Goal: Task Accomplishment & Management: Use online tool/utility

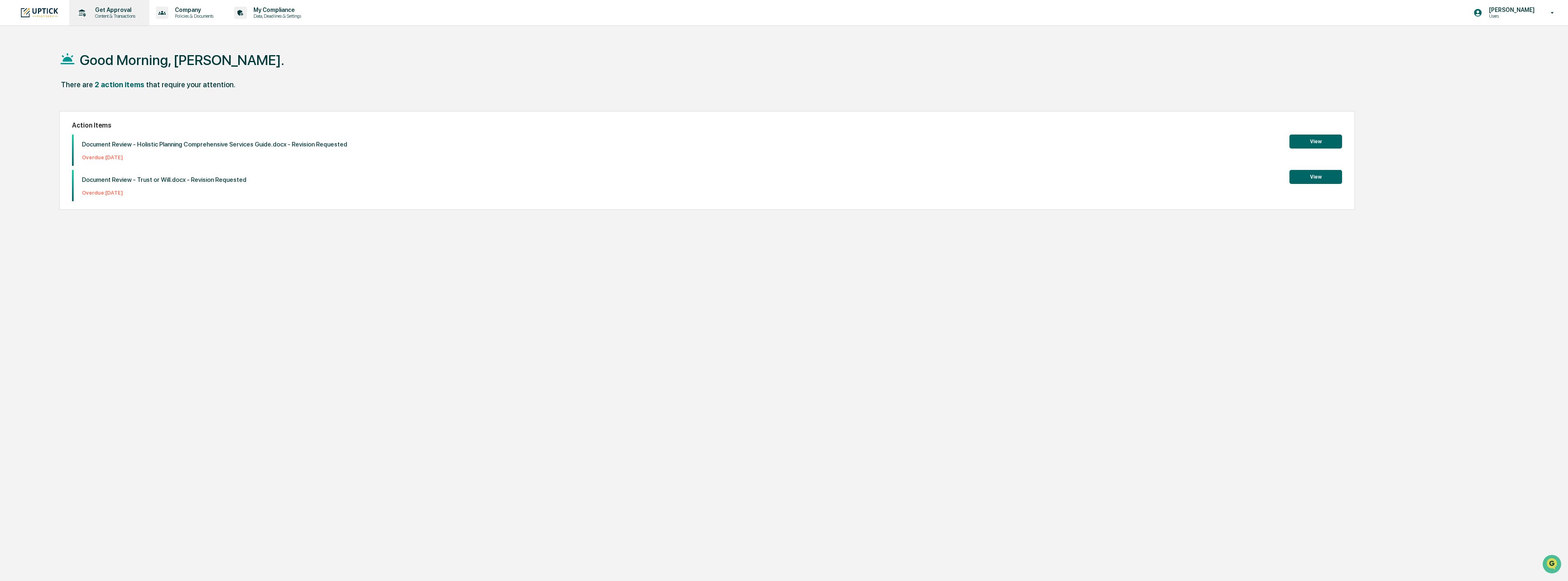
click at [101, 16] on p "Content & Transactions" at bounding box center [114, 16] width 51 height 5
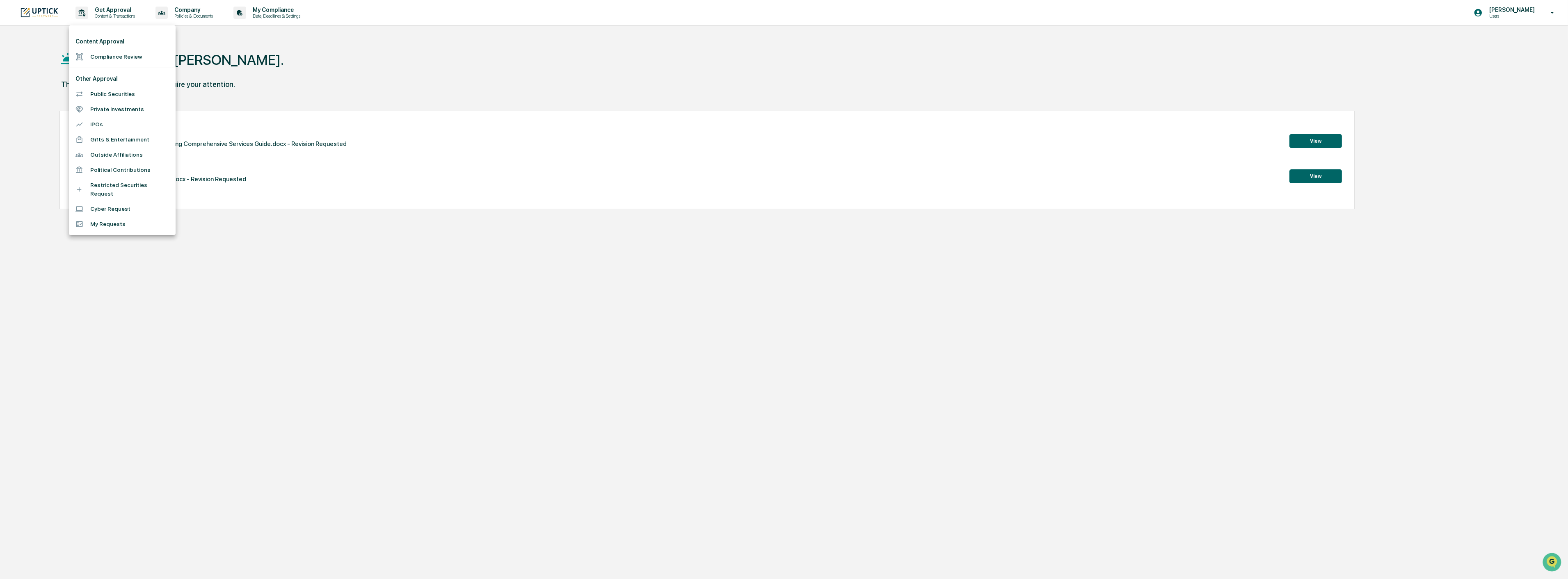
click at [113, 55] on li "Compliance Review" at bounding box center [122, 57] width 107 height 15
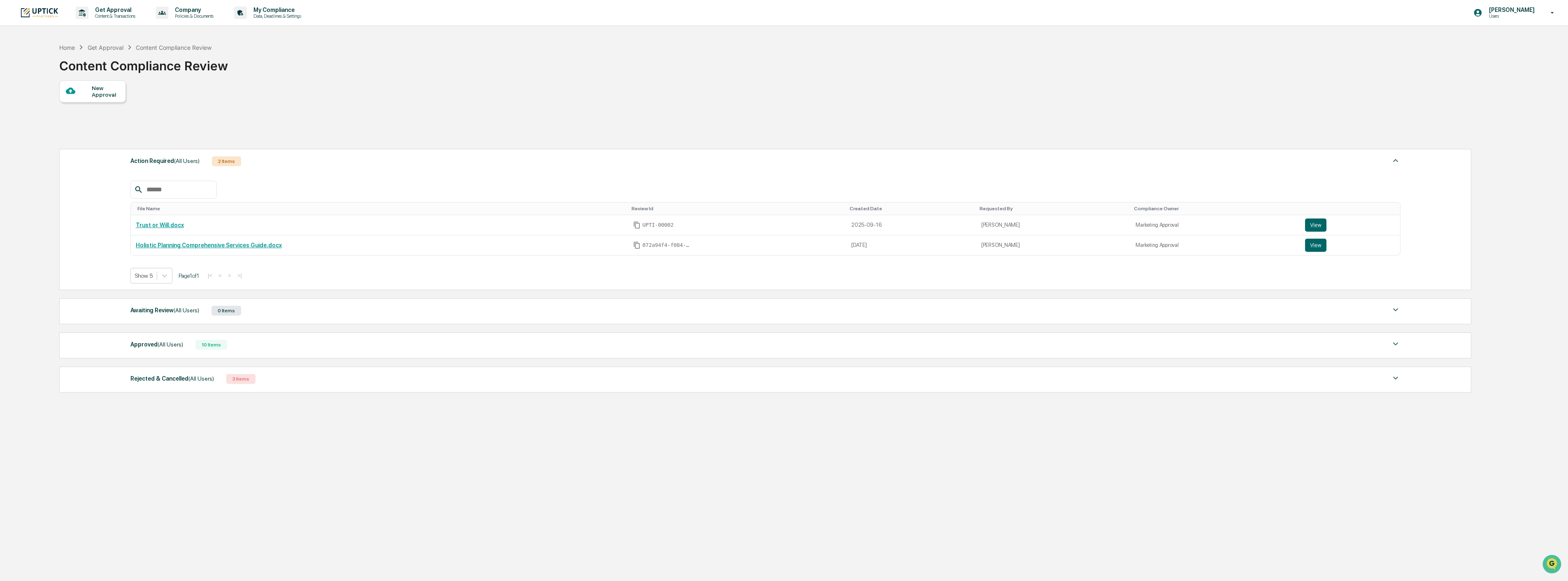
click at [89, 89] on div at bounding box center [79, 91] width 26 height 10
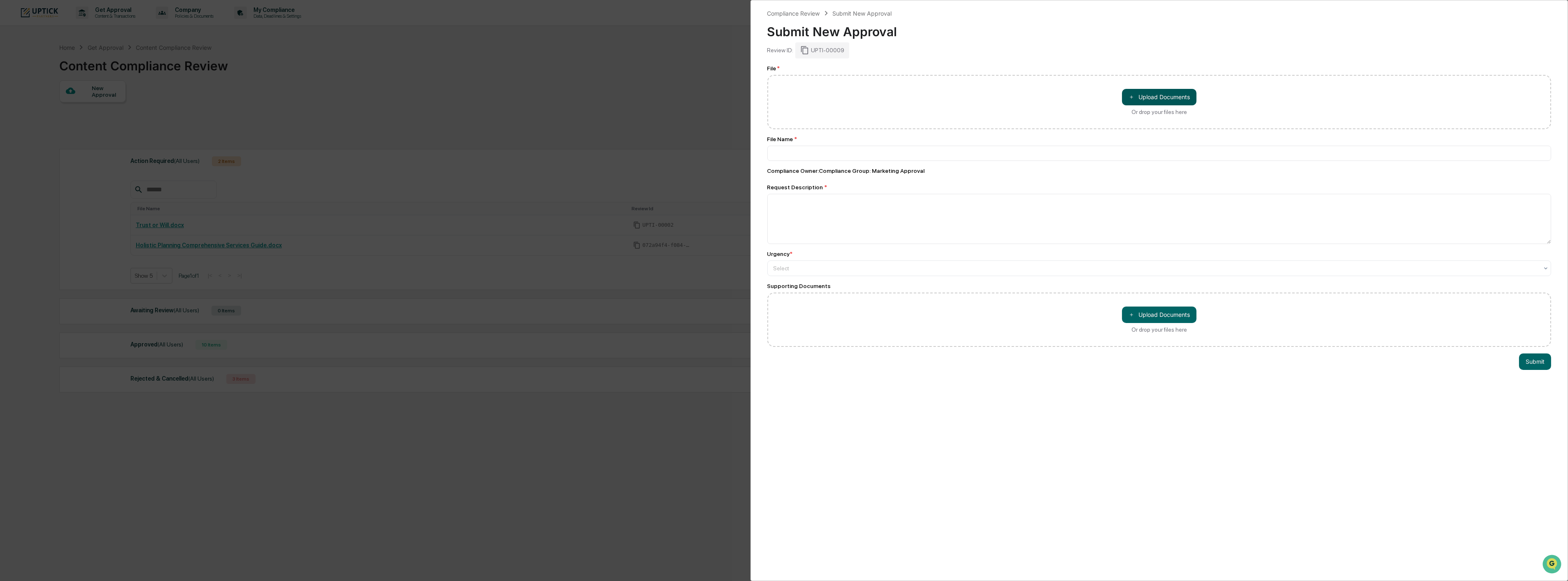
click at [1134, 96] on button "＋ Upload Documents" at bounding box center [1159, 97] width 74 height 16
type input "**********"
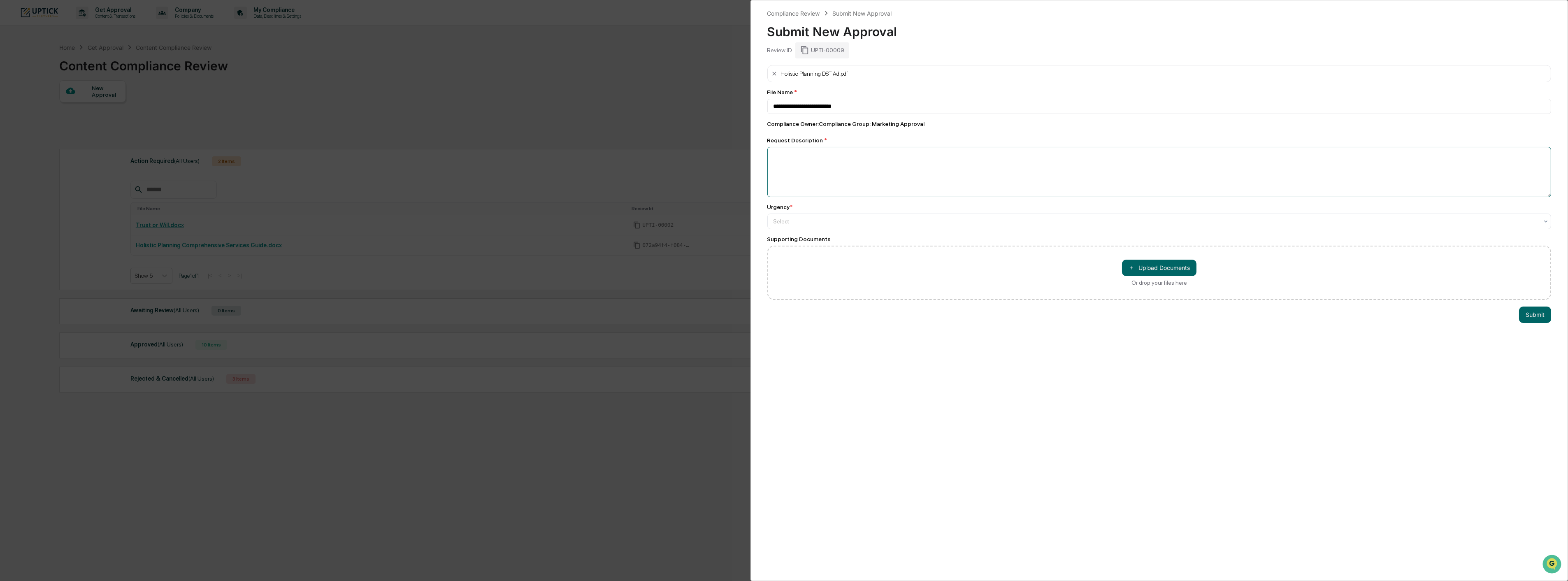
click at [940, 171] on textarea at bounding box center [1159, 172] width 784 height 50
type textarea "**********"
click at [978, 227] on div "Select" at bounding box center [1155, 221] width 773 height 12
click at [969, 245] on div "High" at bounding box center [1156, 242] width 778 height 16
click at [1028, 323] on div "**********" at bounding box center [1159, 290] width 818 height 581
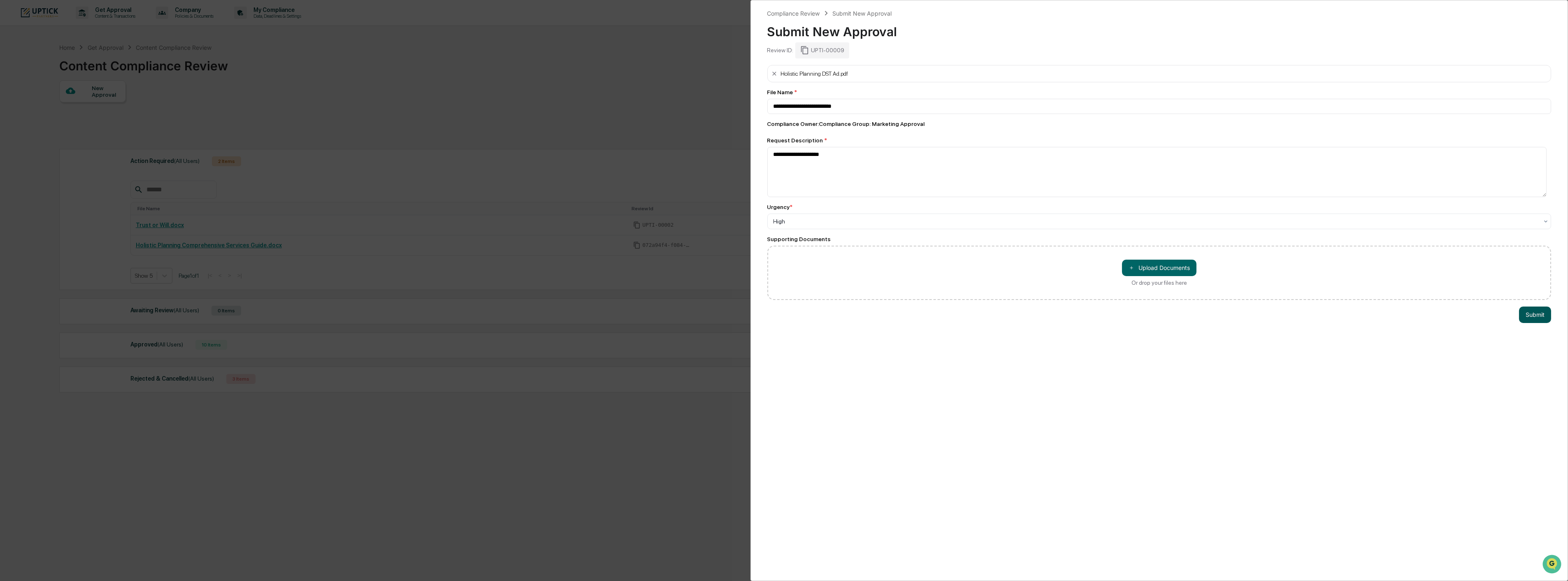
click at [1531, 316] on button "Submit" at bounding box center [1534, 314] width 32 height 16
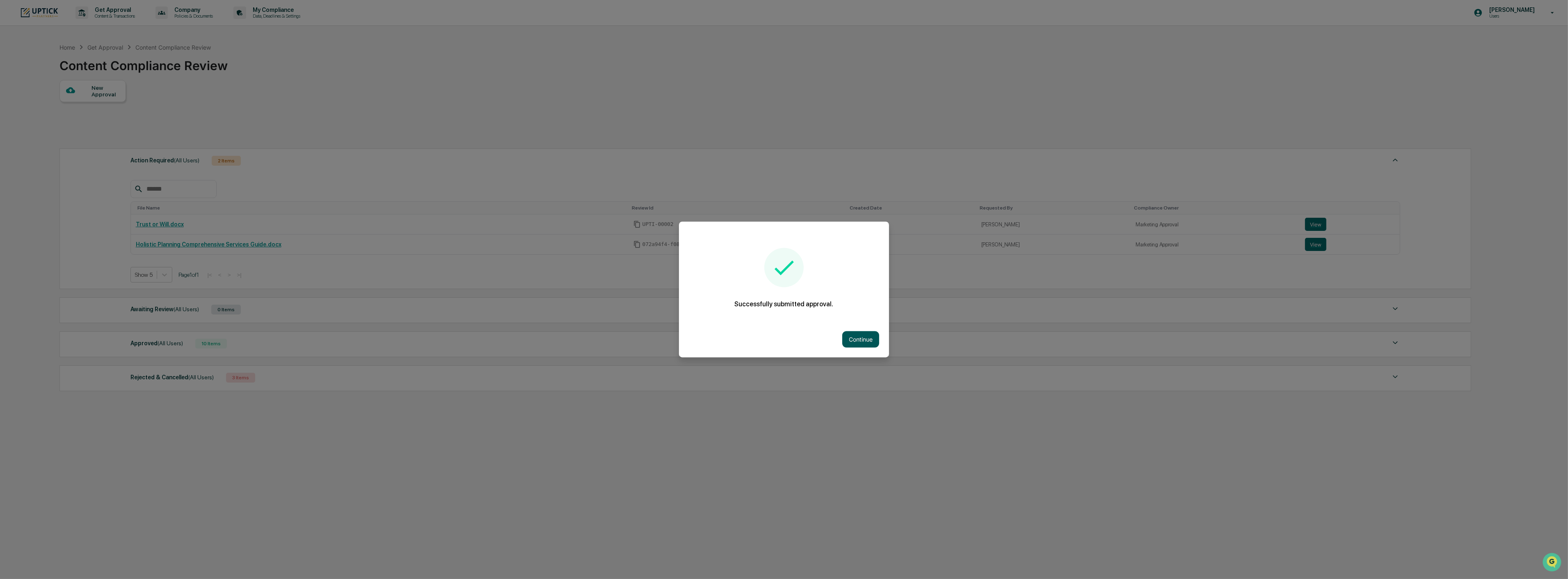
click at [864, 341] on button "Continue" at bounding box center [861, 339] width 37 height 16
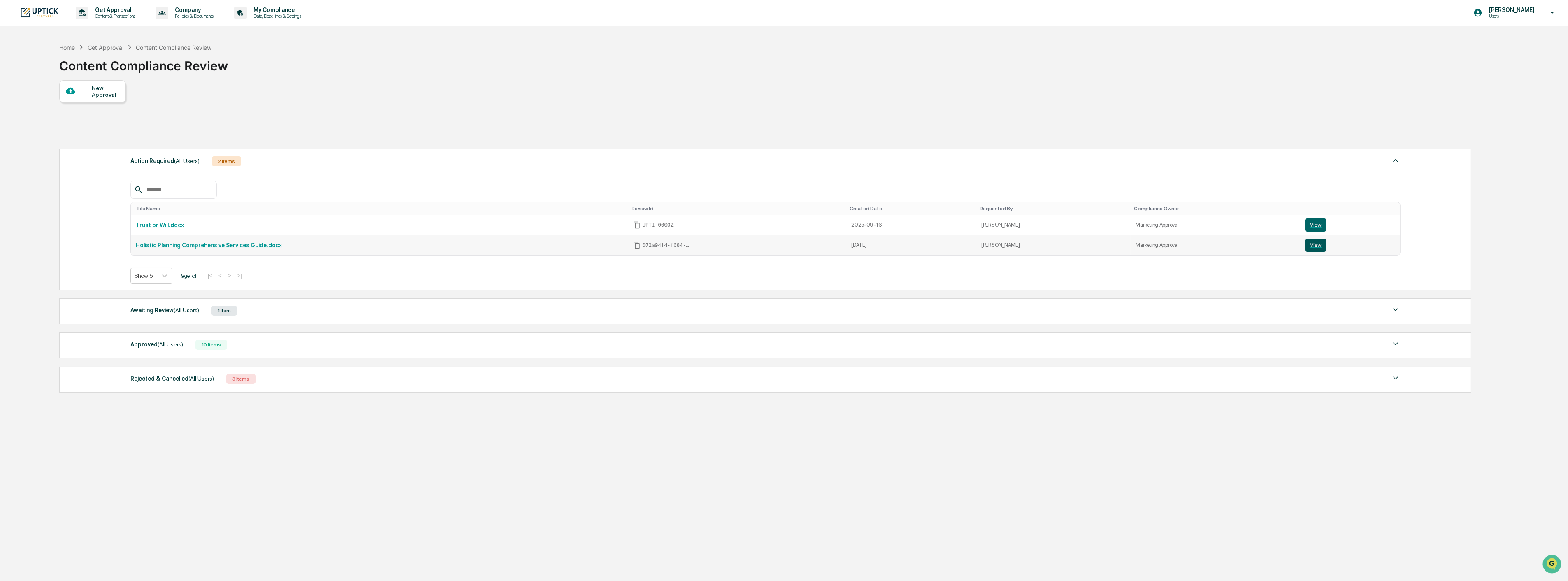
click at [1318, 247] on button "View" at bounding box center [1315, 245] width 21 height 13
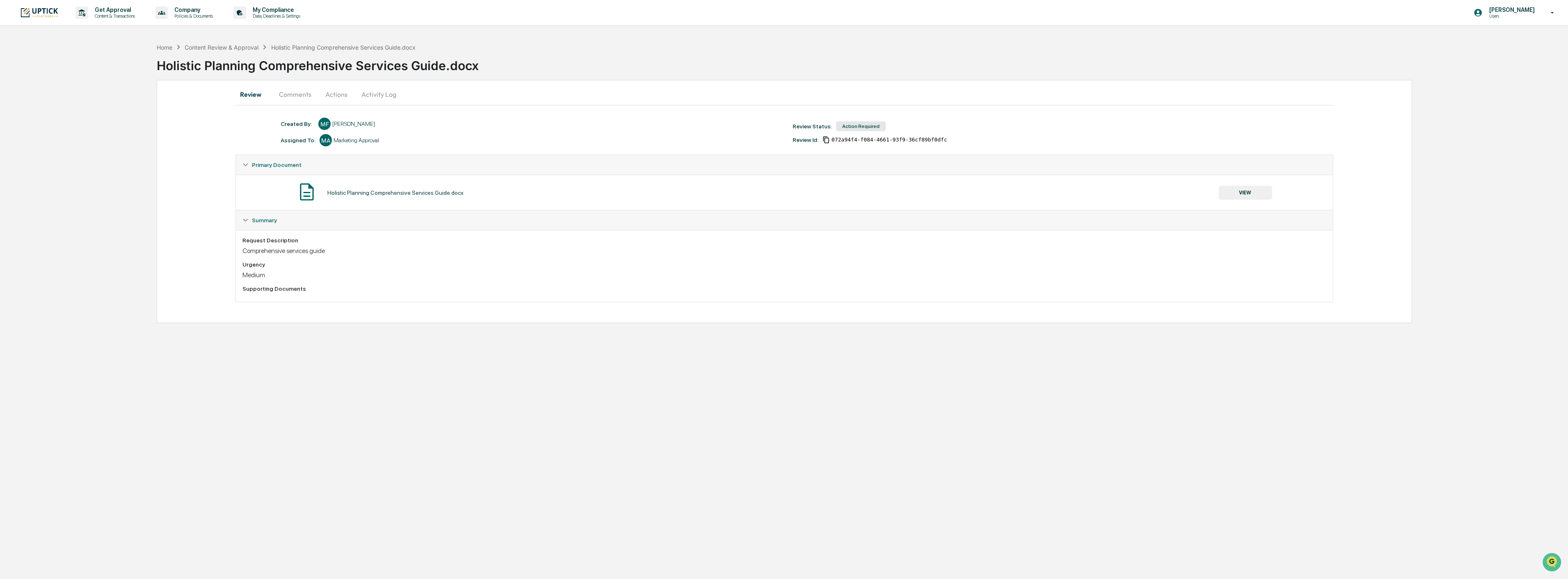
click at [293, 95] on button "Comments" at bounding box center [295, 94] width 46 height 19
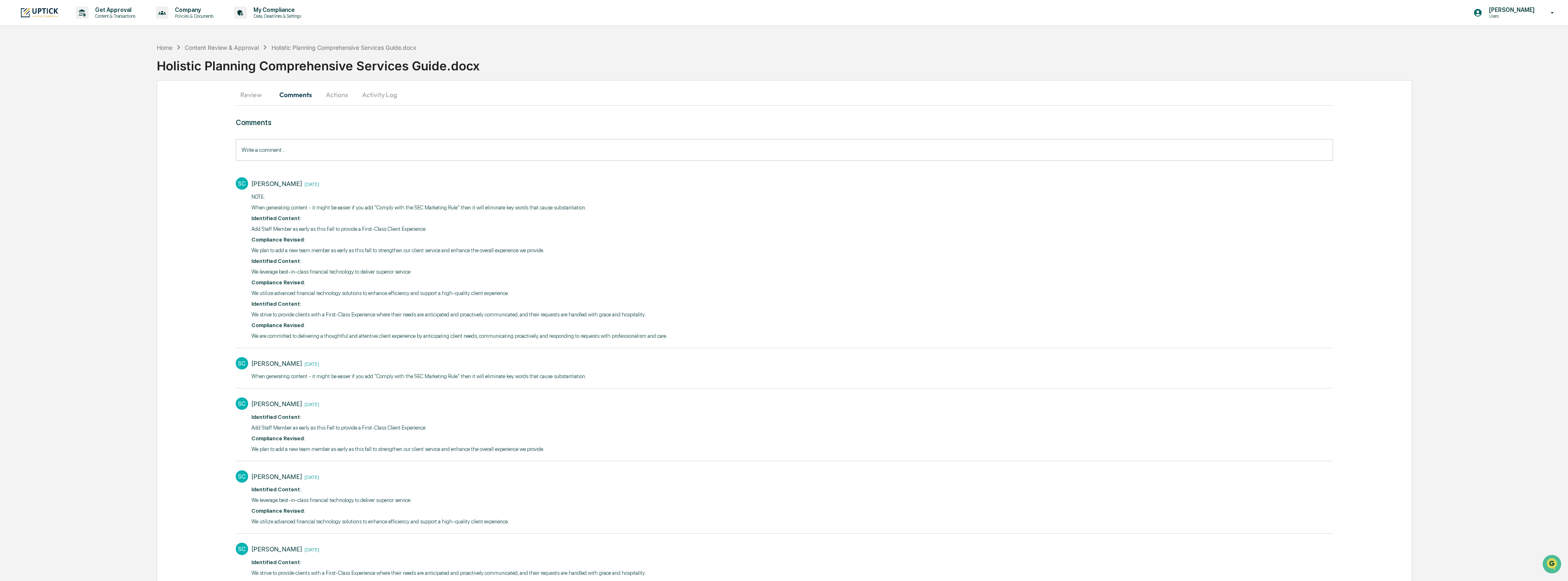
click at [370, 95] on button "Activity Log" at bounding box center [379, 95] width 48 height 20
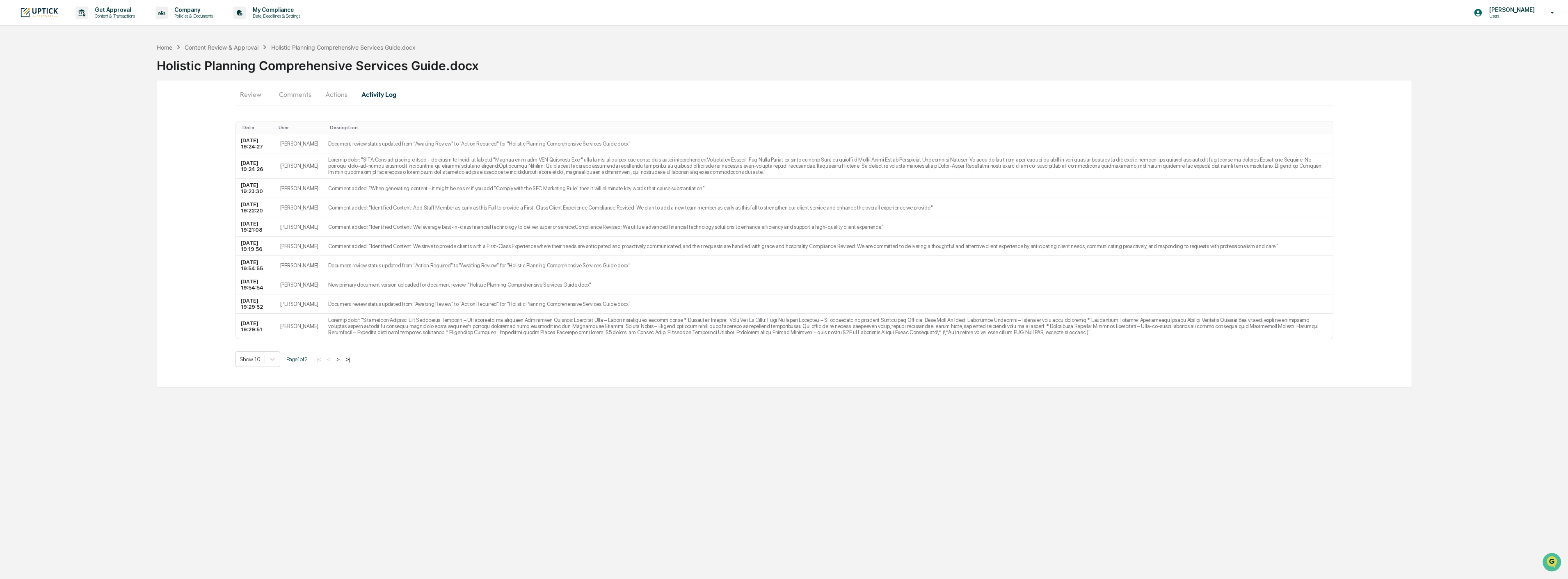
click at [260, 92] on button "Review" at bounding box center [254, 94] width 37 height 19
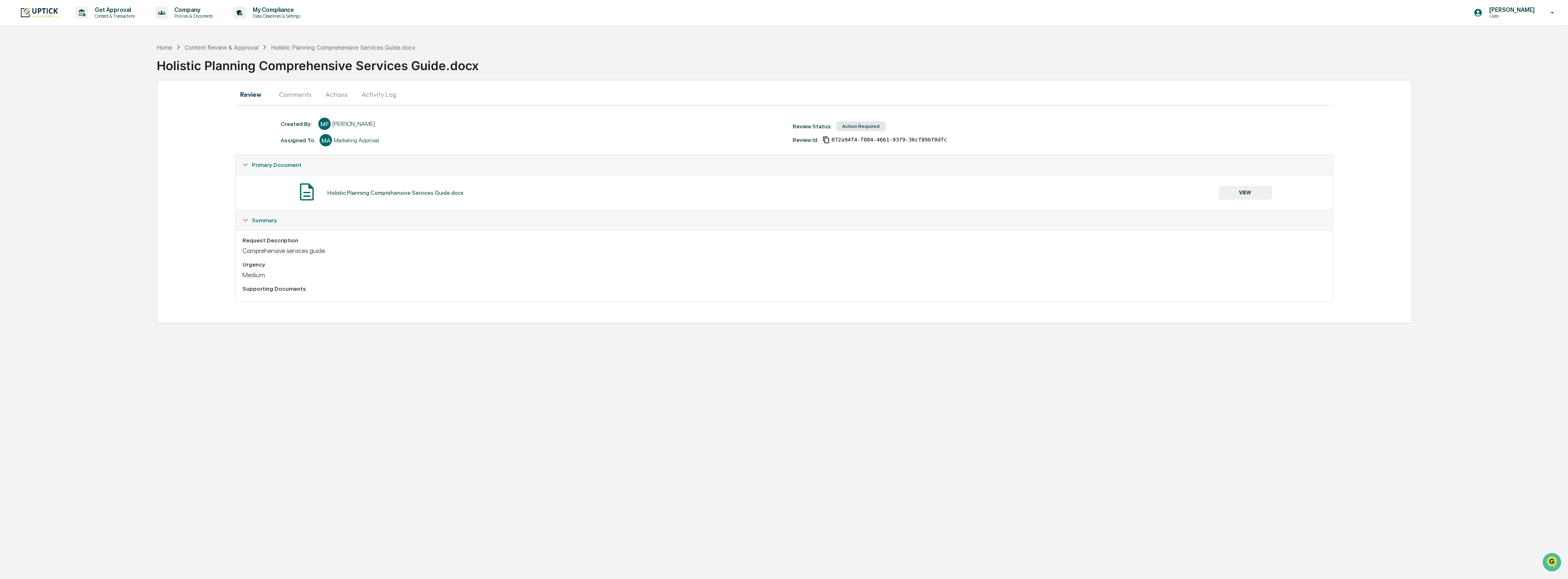
click at [293, 90] on button "Comments" at bounding box center [295, 94] width 46 height 19
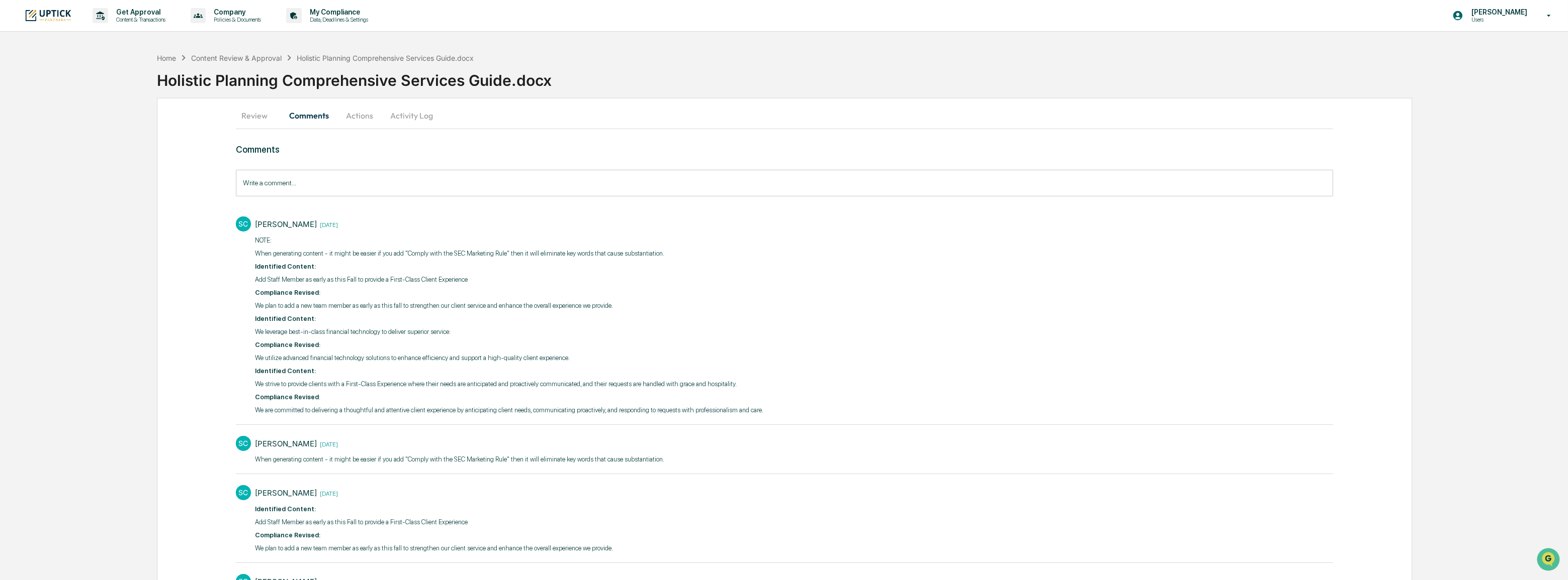
click at [371, 118] on button "Actions" at bounding box center [360, 116] width 46 height 24
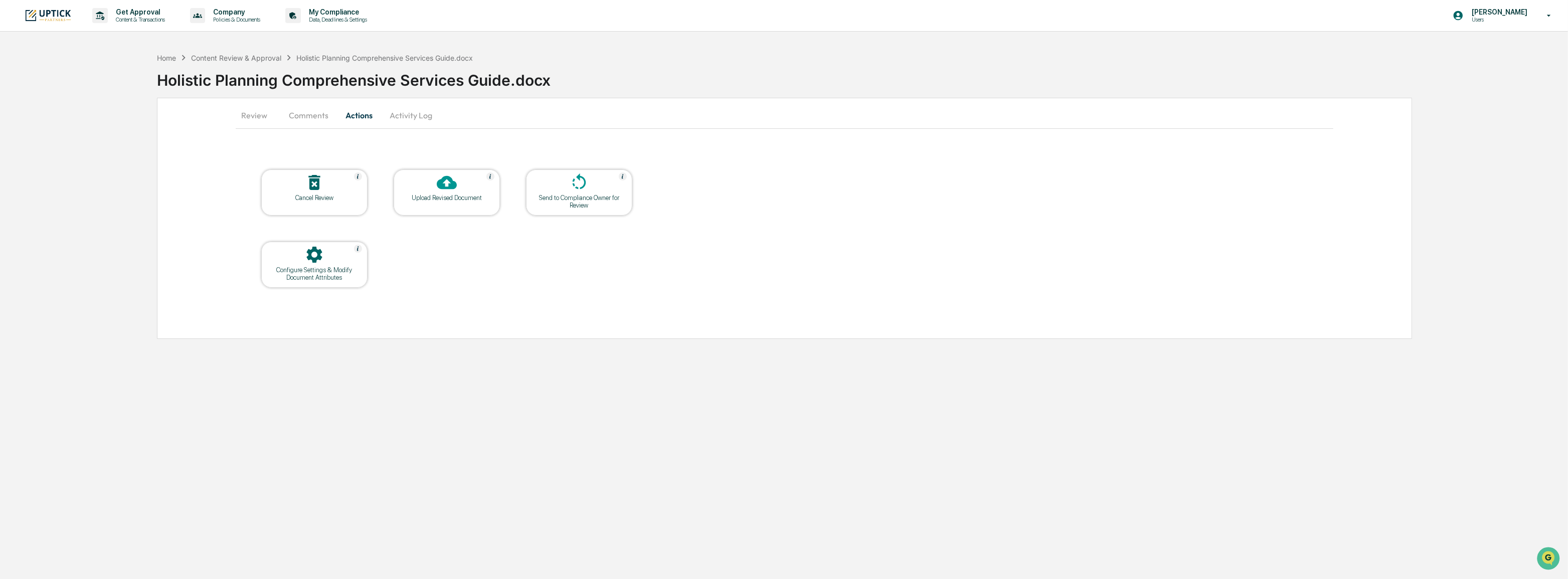
click at [320, 113] on button "Comments" at bounding box center [308, 115] width 56 height 24
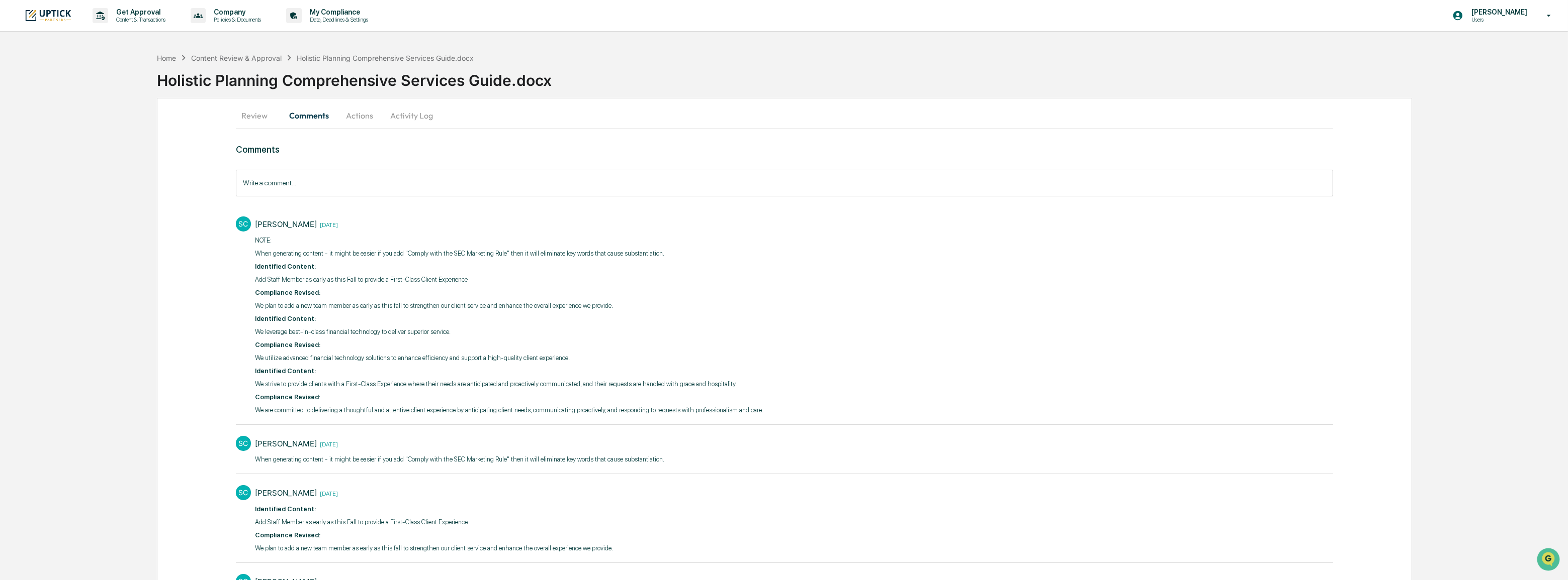
click at [363, 115] on button "Actions" at bounding box center [360, 116] width 46 height 24
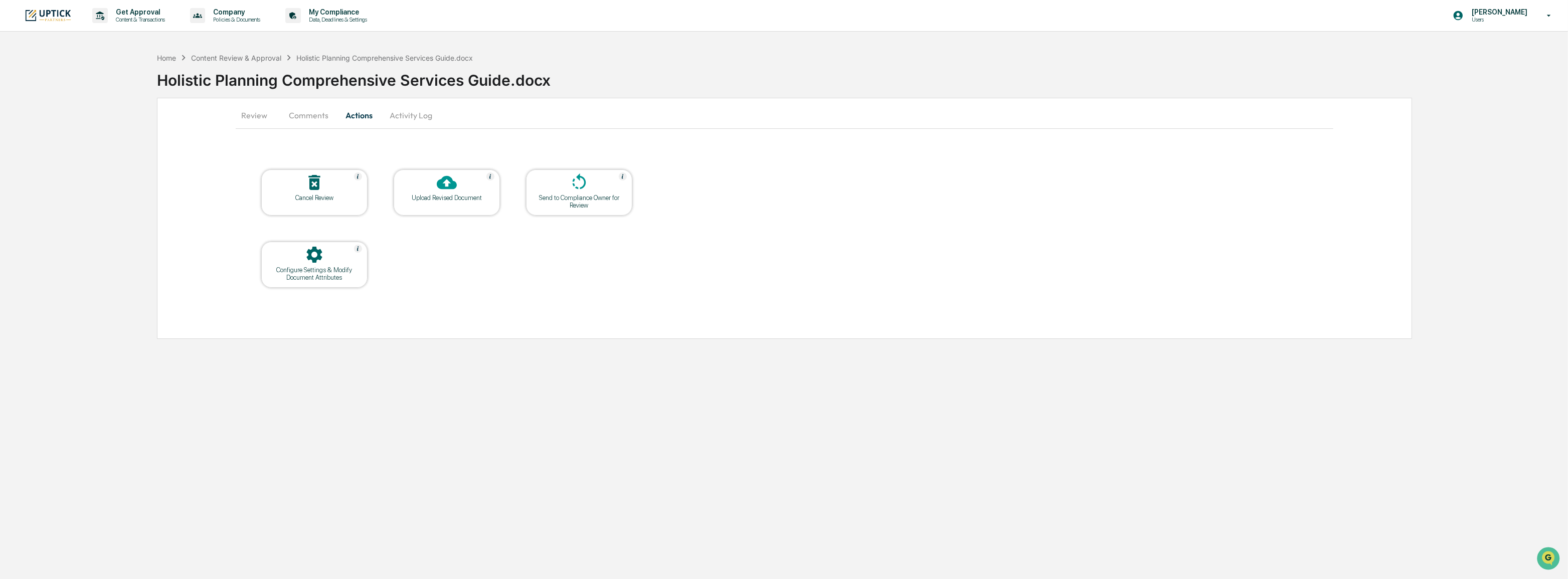
click at [460, 185] on div at bounding box center [446, 183] width 100 height 22
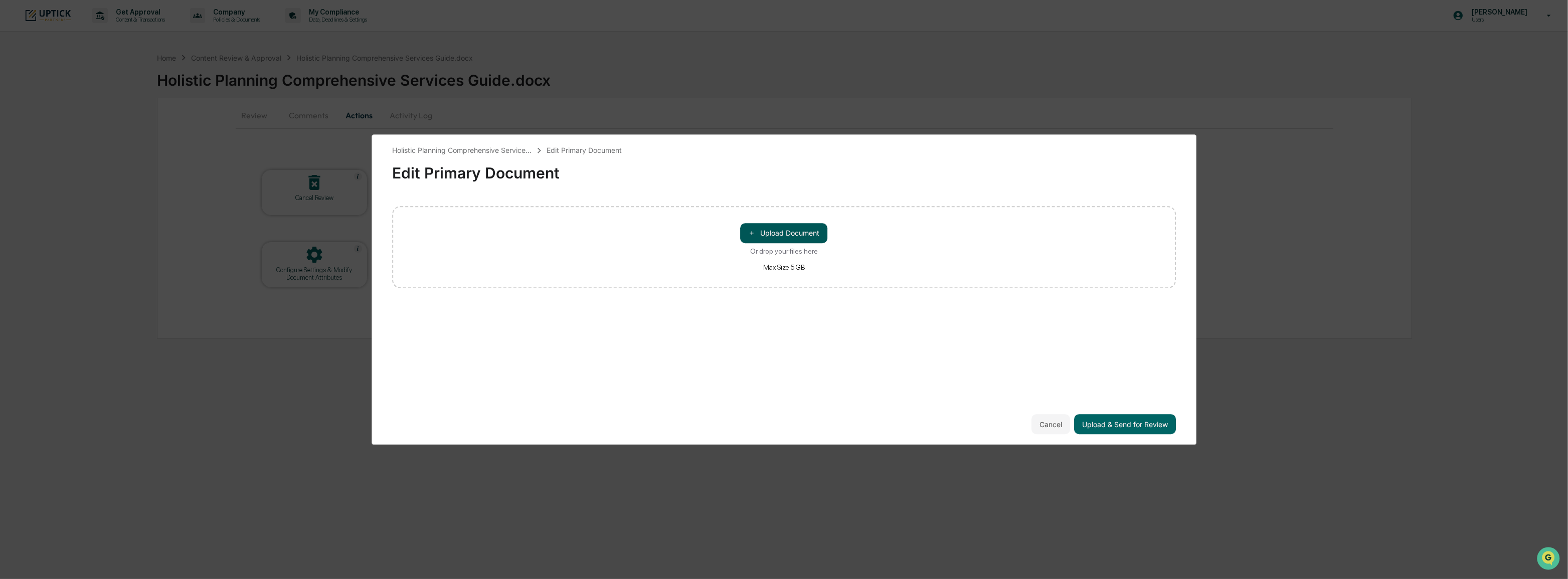
click at [782, 225] on button "＋ Upload Document" at bounding box center [783, 233] width 87 height 20
click at [1110, 426] on button "Upload & Send for Review" at bounding box center [1125, 424] width 102 height 20
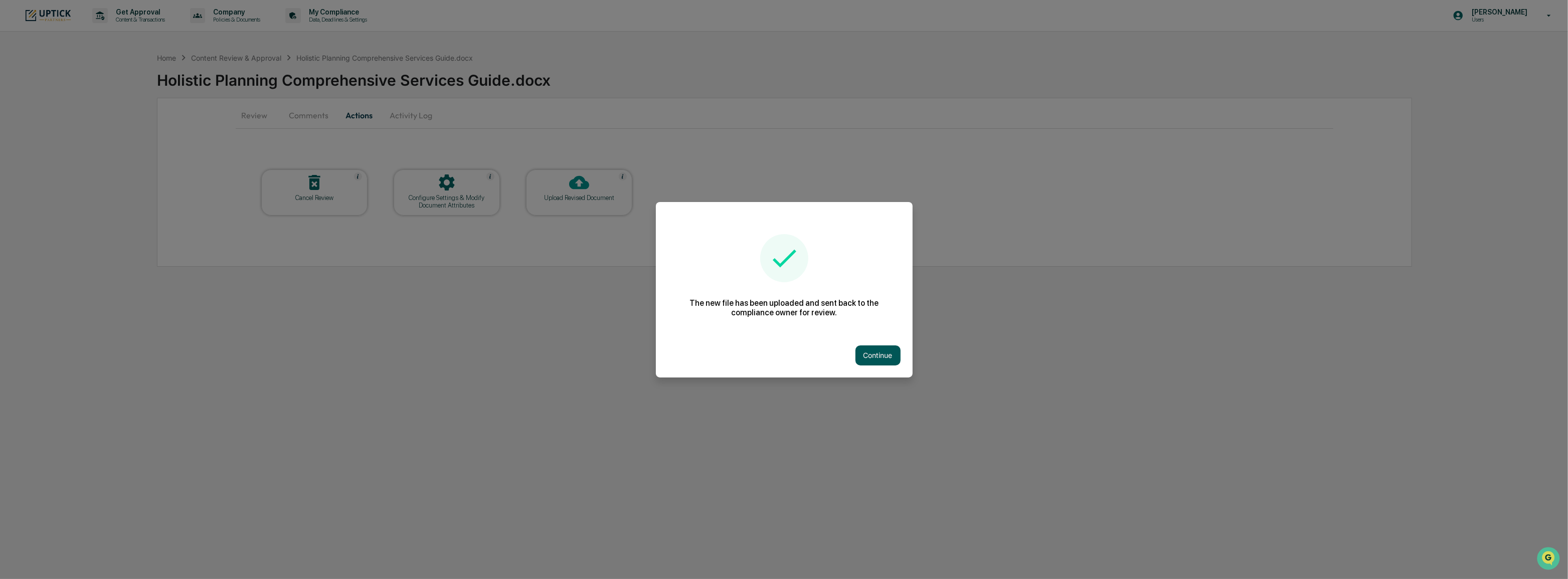
click at [875, 351] on button "Continue" at bounding box center [878, 355] width 45 height 20
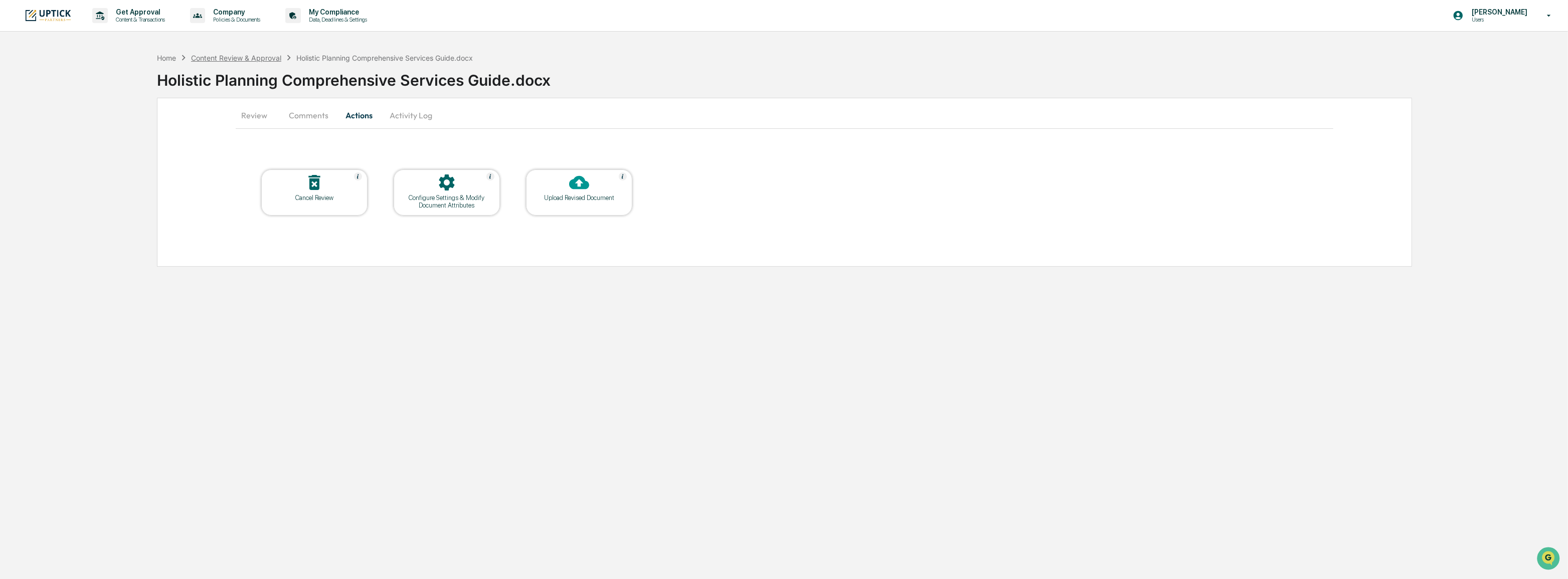
click at [254, 58] on div "Content Review & Approval" at bounding box center [236, 57] width 90 height 8
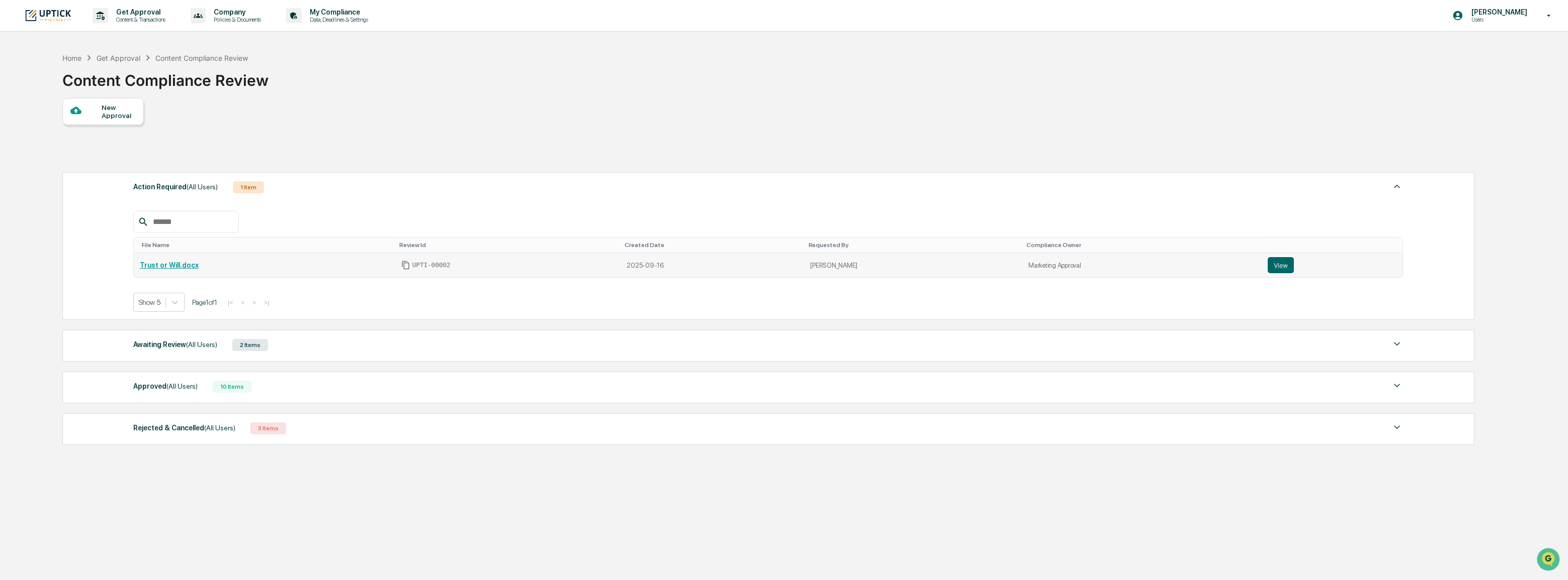
click at [180, 265] on link "Trust or Will.docx" at bounding box center [169, 265] width 59 height 8
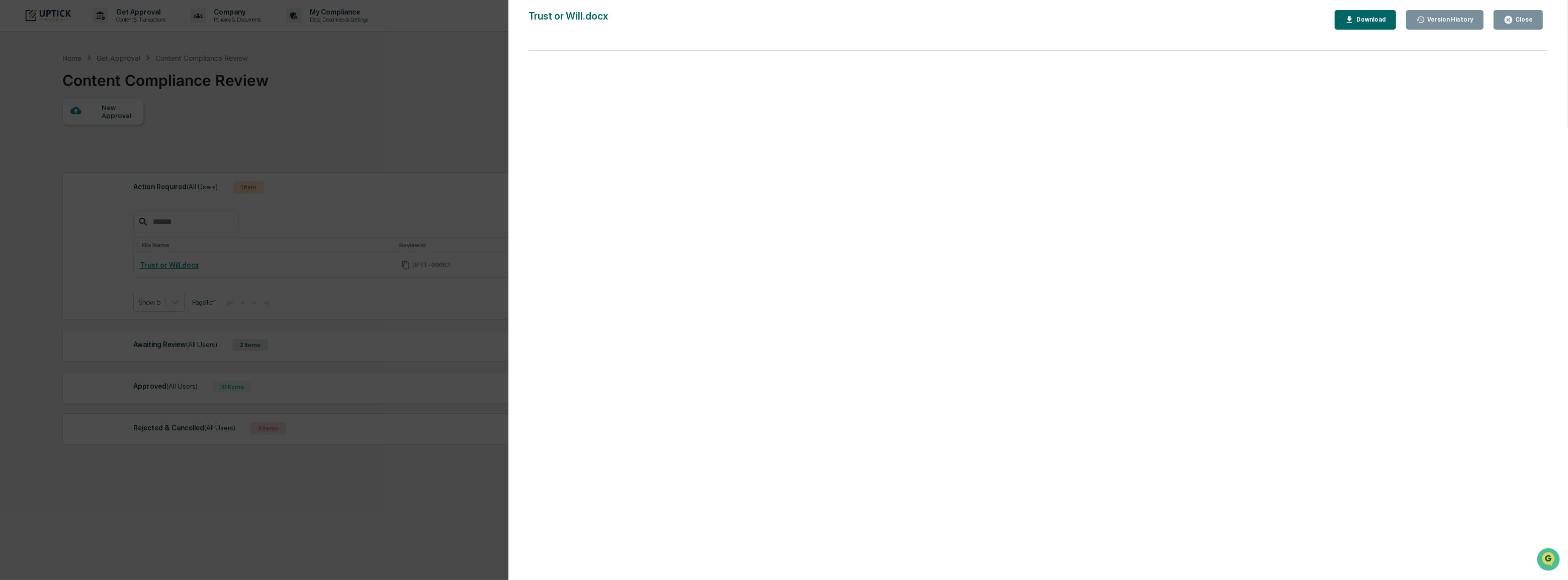
click at [1514, 22] on div "Close" at bounding box center [1517, 19] width 29 height 10
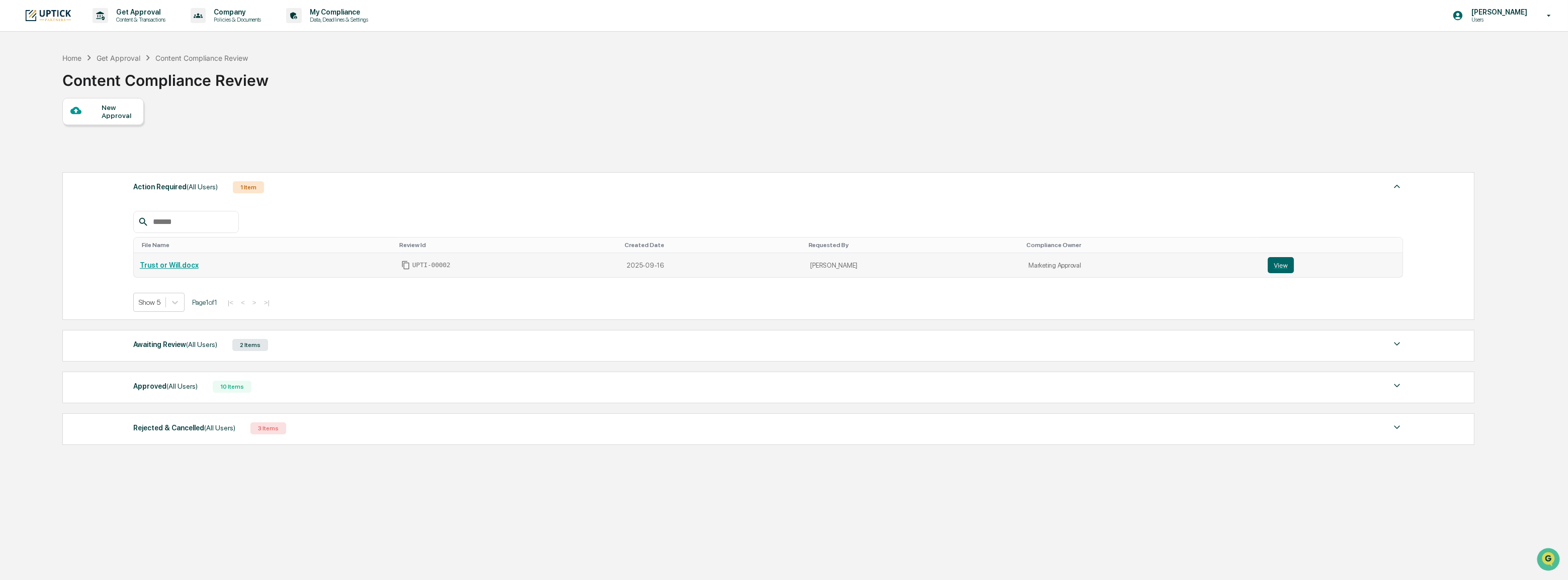
click at [282, 266] on div "Trust or Will.docx" at bounding box center [264, 265] width 249 height 8
click at [1287, 266] on button "View" at bounding box center [1280, 265] width 26 height 16
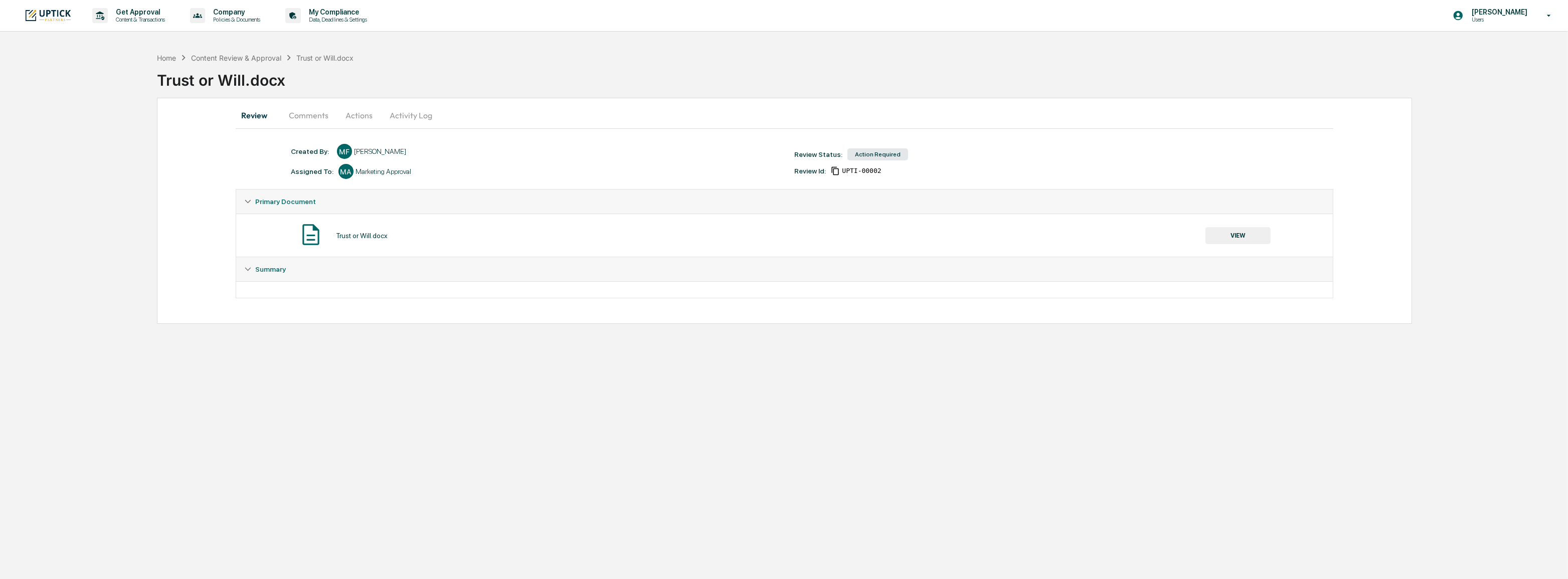
click at [305, 115] on button "Comments" at bounding box center [308, 115] width 56 height 24
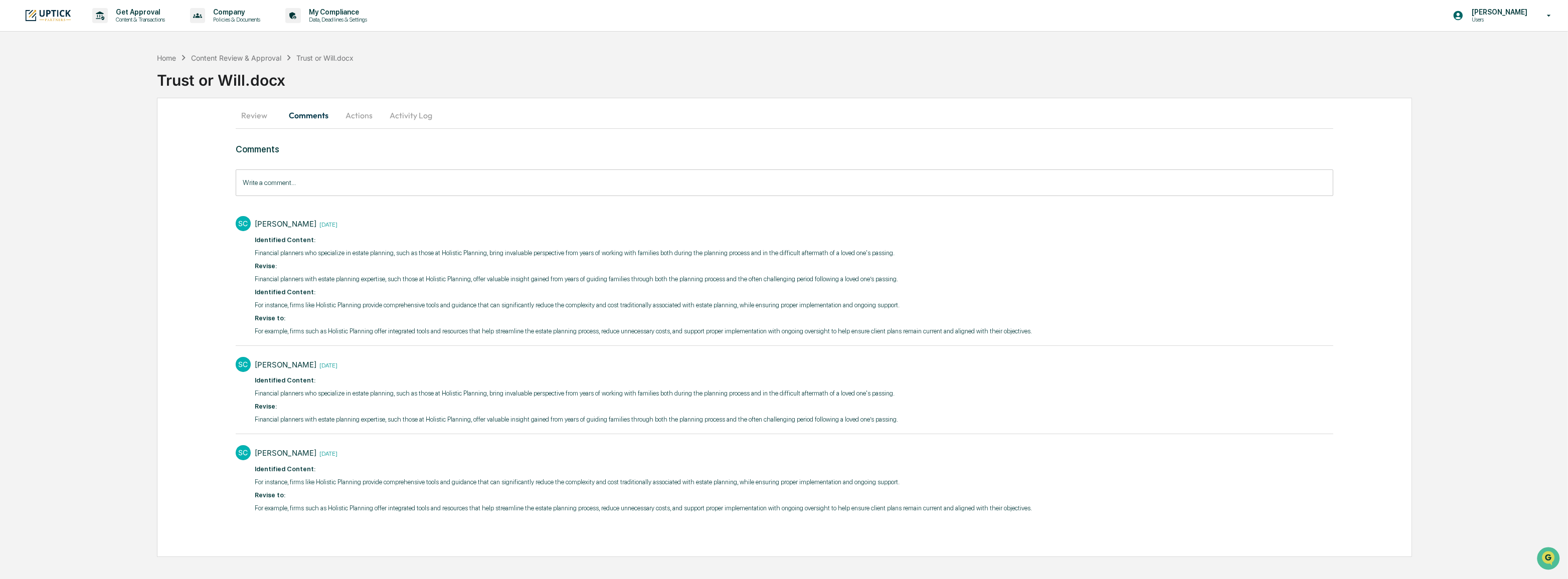
click at [510, 278] on p "Financial planners with estate planning expertise, such those at Holistic Plann…" at bounding box center [643, 279] width 777 height 10
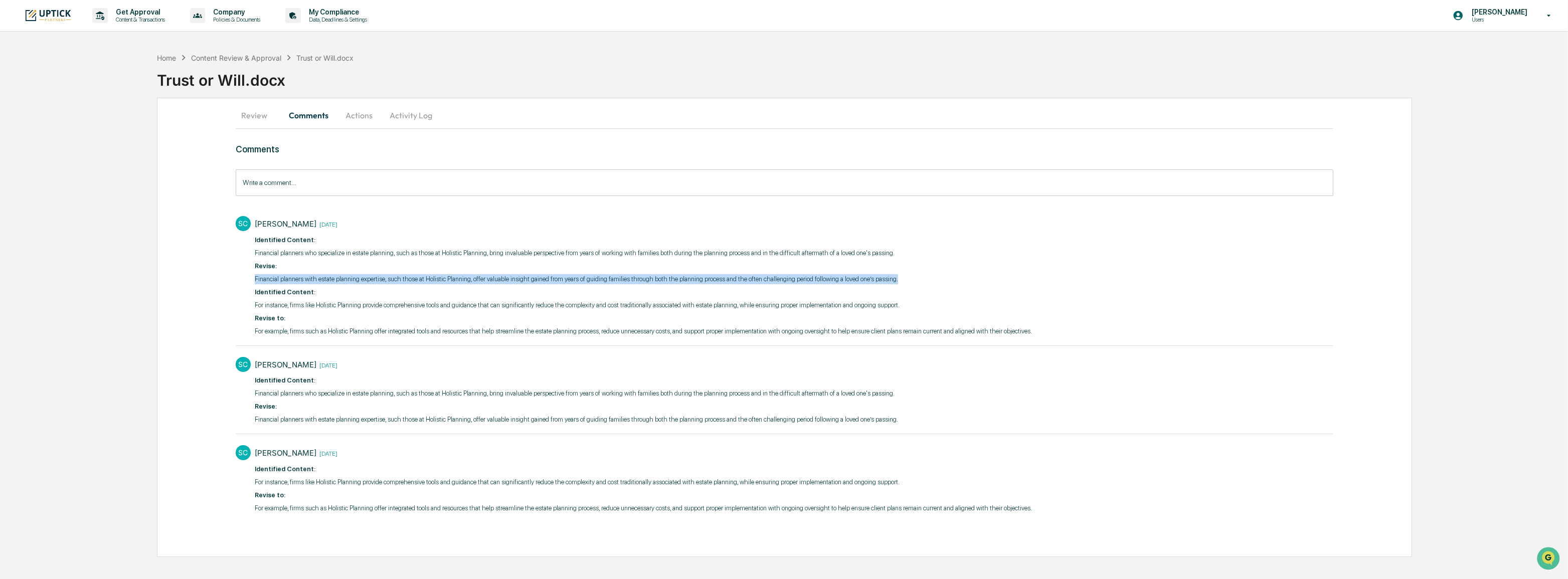
drag, startPoint x: 874, startPoint y: 279, endPoint x: 250, endPoint y: 273, distance: 624.0
click at [250, 273] on div "SC [PERSON_NAME] [DATE] ​ Identified Content: Financial planners who specialize…" at bounding box center [784, 275] width 1097 height 129
copy p "Financial planners with estate planning expertise, such those at Holistic Plann…"
click at [808, 281] on p "Financial planners with estate planning expertise, such those at Holistic Plann…" at bounding box center [643, 279] width 777 height 10
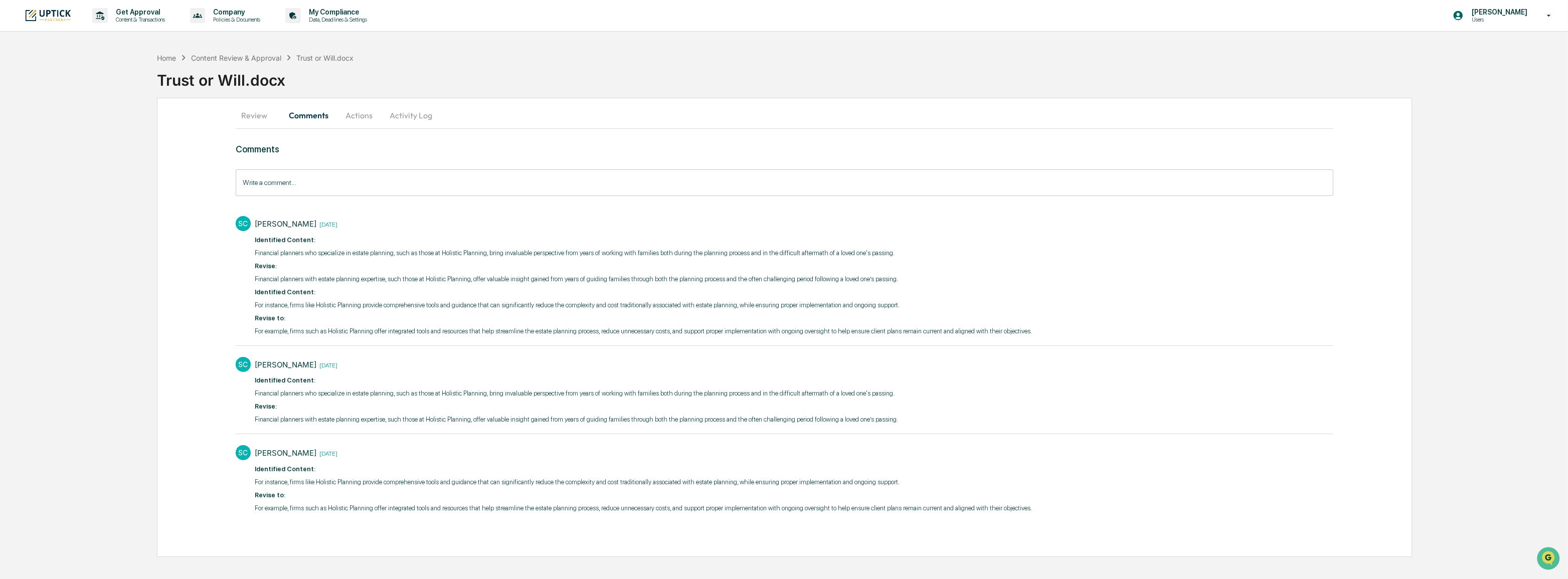
click at [643, 316] on p "Revise to:" at bounding box center [643, 318] width 777 height 10
click at [348, 118] on button "Actions" at bounding box center [359, 115] width 45 height 24
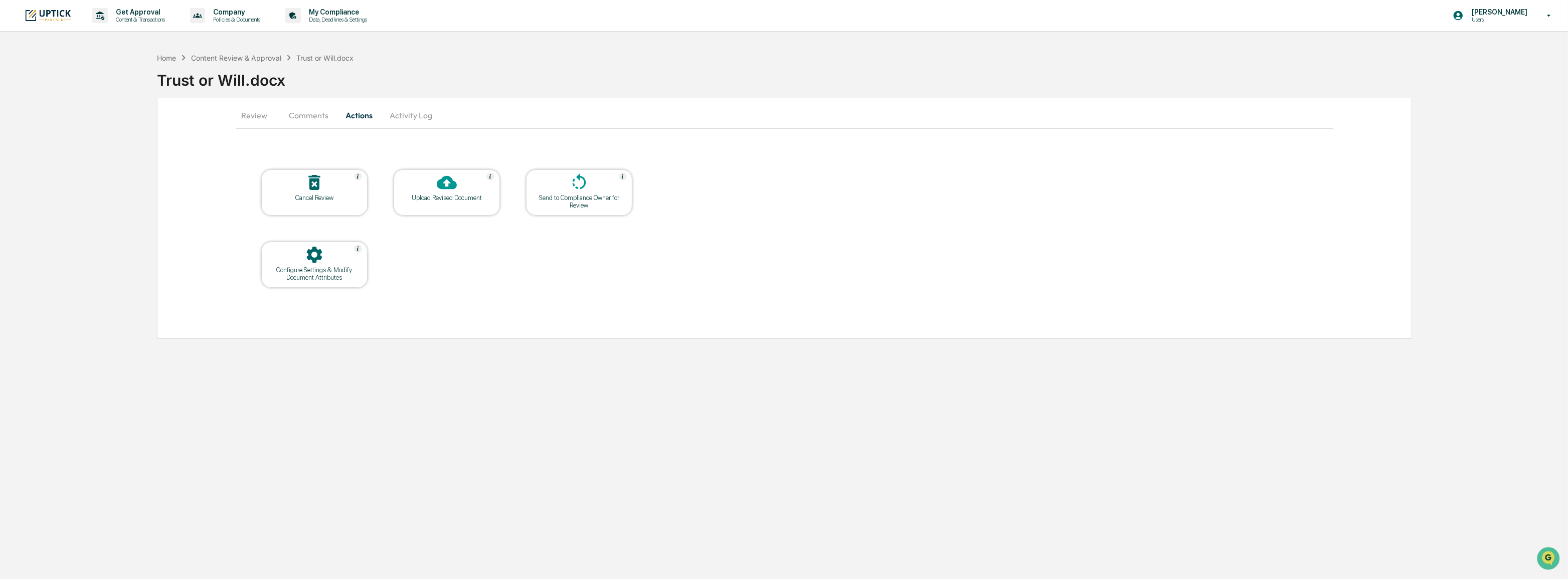
click at [416, 191] on div at bounding box center [446, 183] width 100 height 22
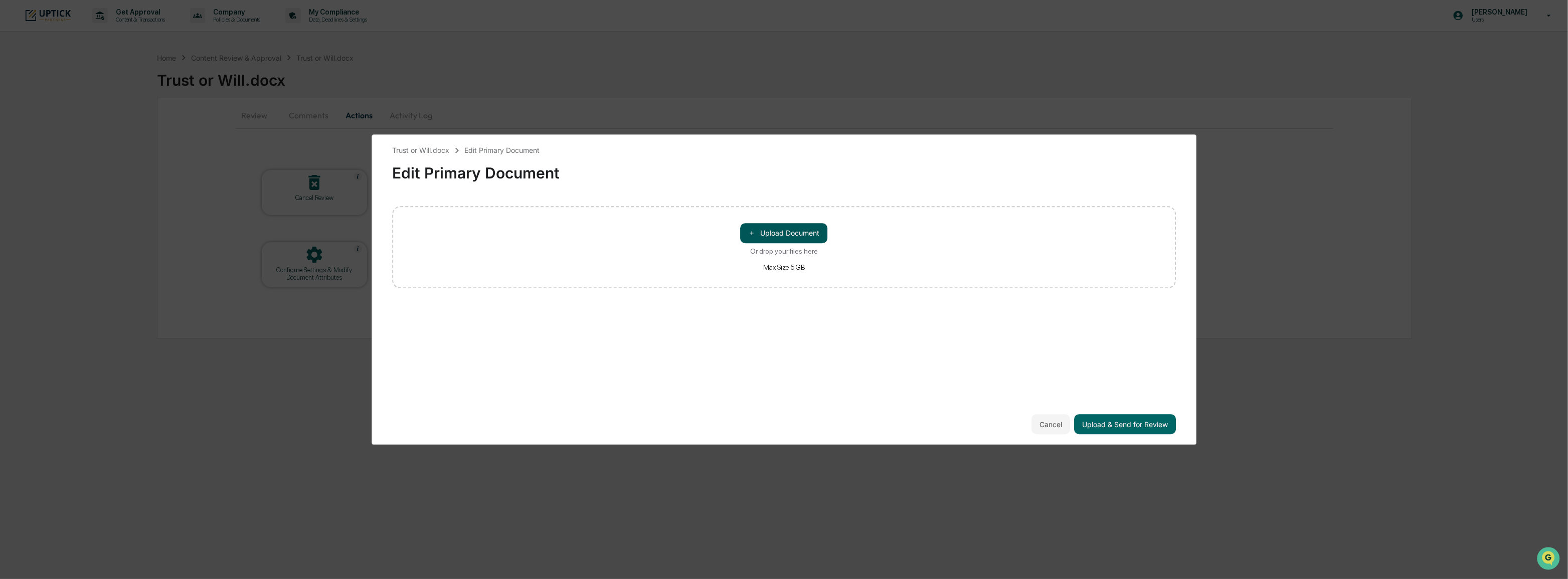
click at [751, 234] on span "＋" at bounding box center [751, 233] width 7 height 10
click at [1134, 421] on button "Upload & Send for Review" at bounding box center [1125, 424] width 102 height 20
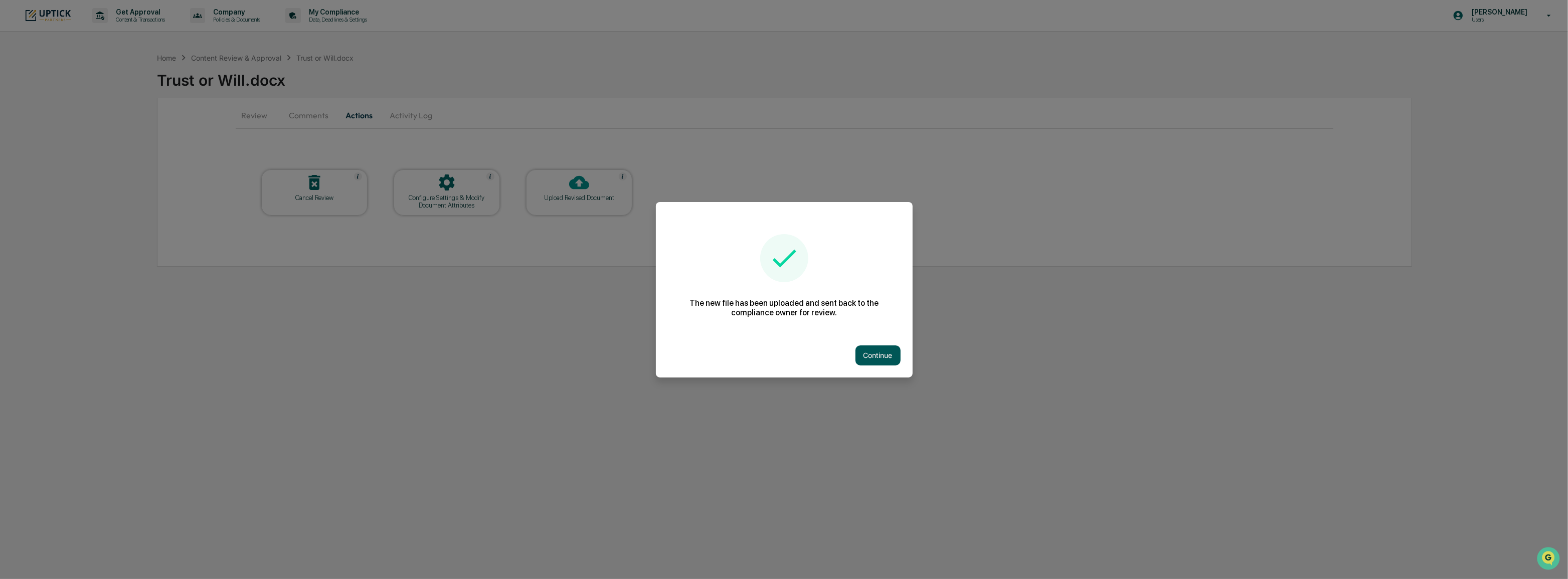
click at [878, 359] on button "Continue" at bounding box center [878, 355] width 45 height 20
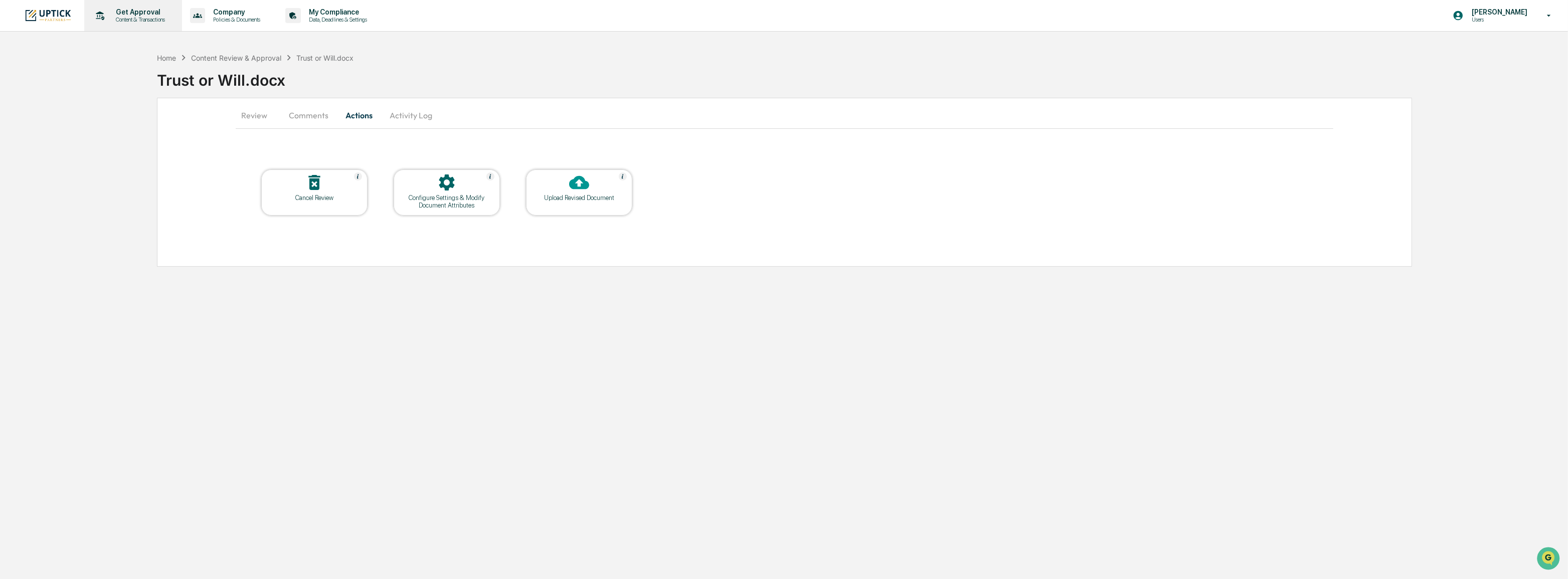
click at [146, 15] on p "Get Approval" at bounding box center [139, 12] width 62 height 8
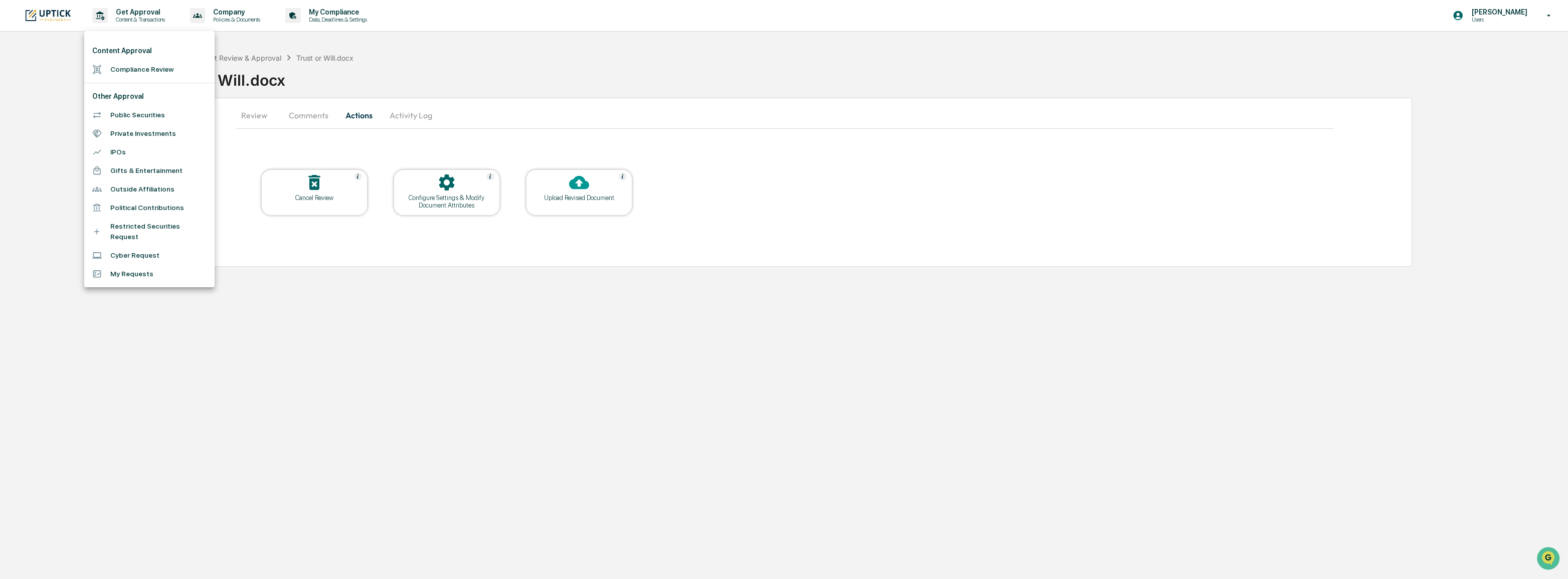
click at [150, 74] on li "Compliance Review" at bounding box center [149, 69] width 130 height 19
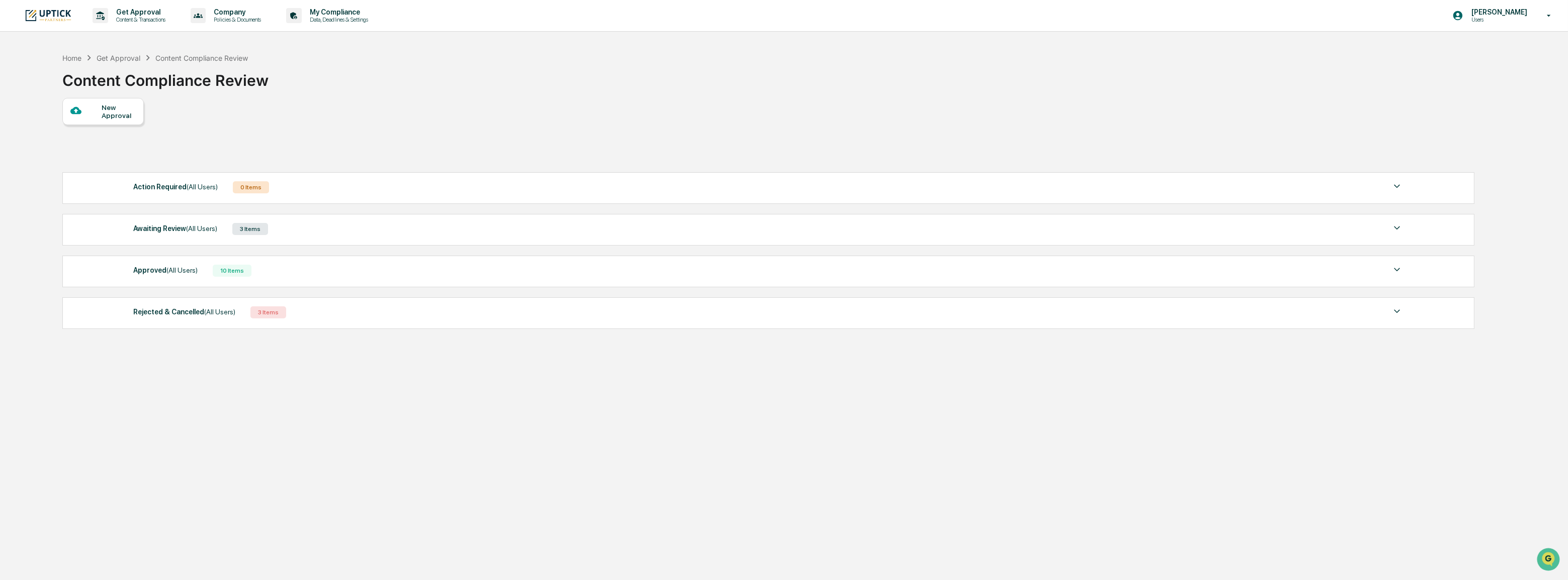
click at [175, 234] on div "Awaiting Review (All Users)" at bounding box center [175, 229] width 84 height 13
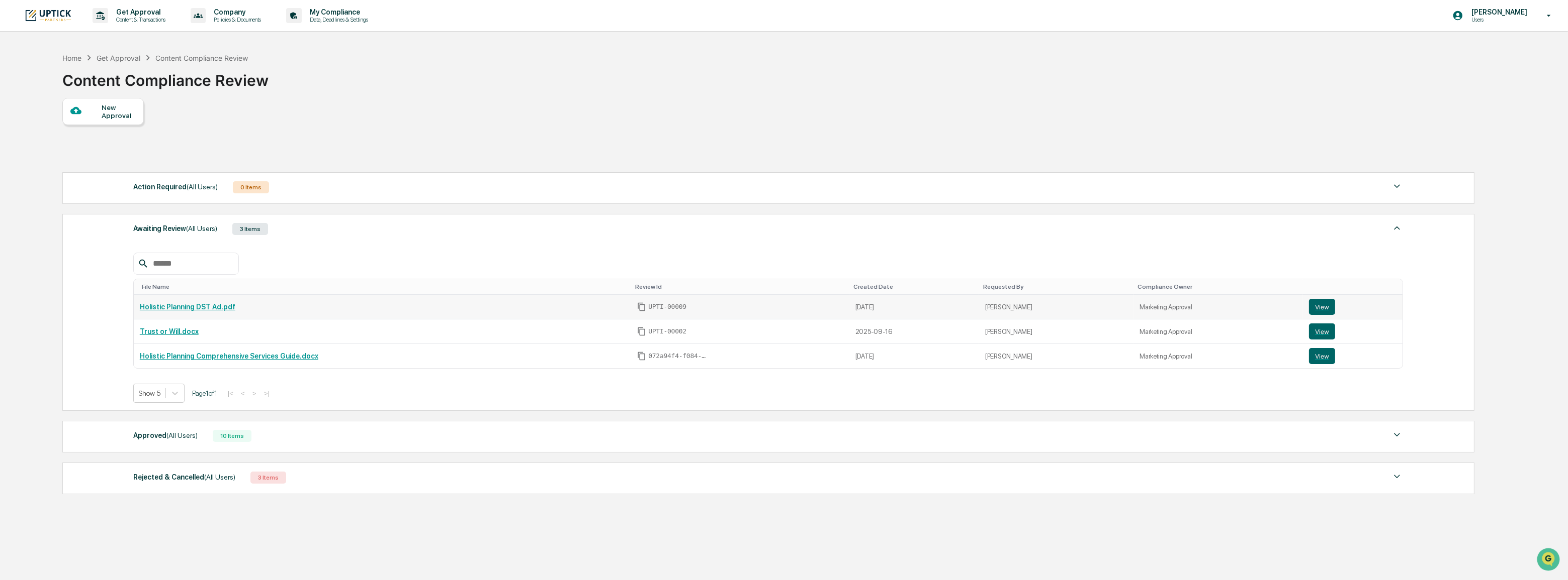
click at [174, 311] on link "Holistic Planning DST Ad.pdf" at bounding box center [187, 306] width 95 height 8
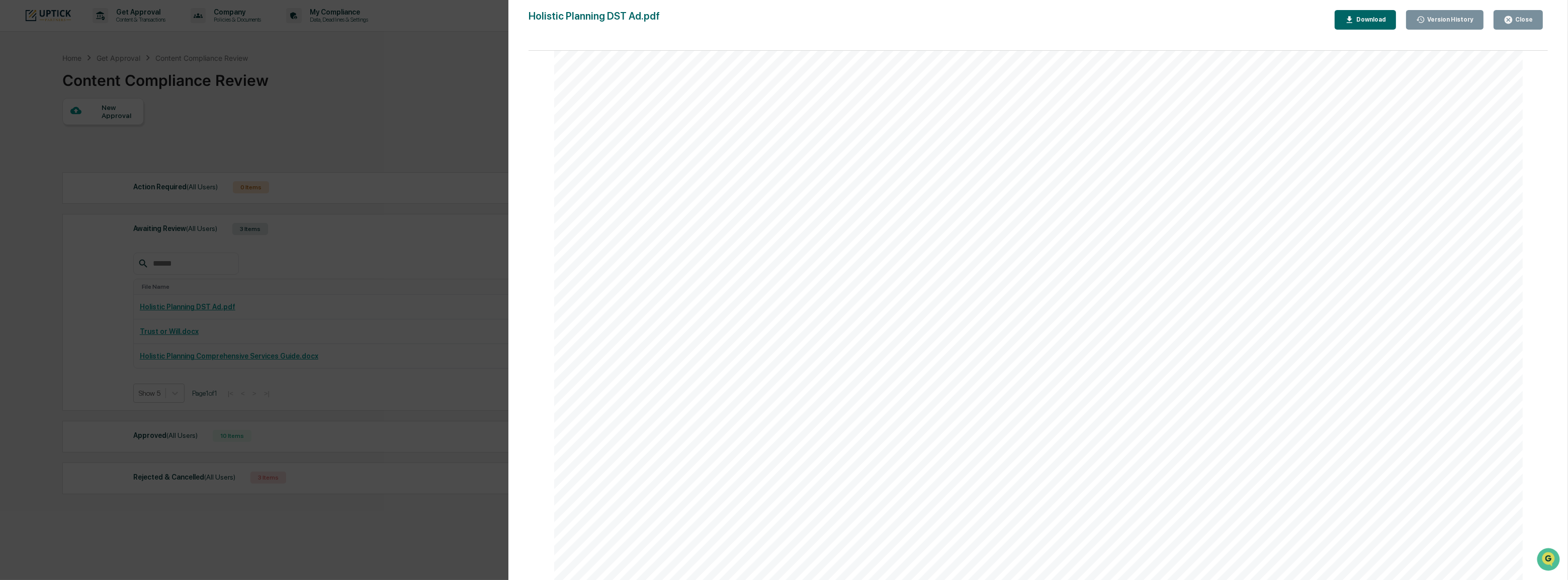
scroll to position [228, 0]
